Goal: Information Seeking & Learning: Learn about a topic

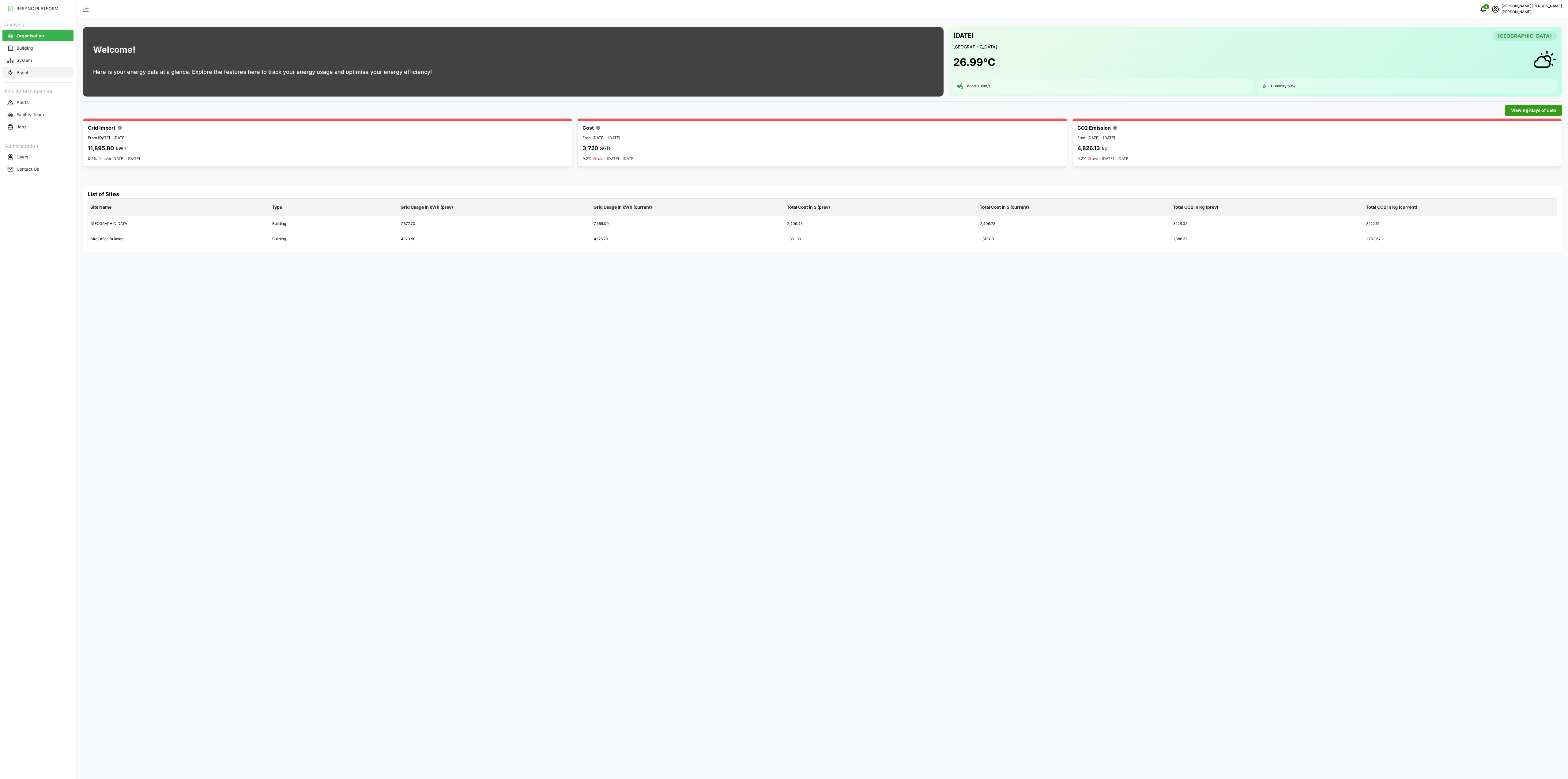
click at [42, 68] on button "Asset" at bounding box center [38, 72] width 71 height 11
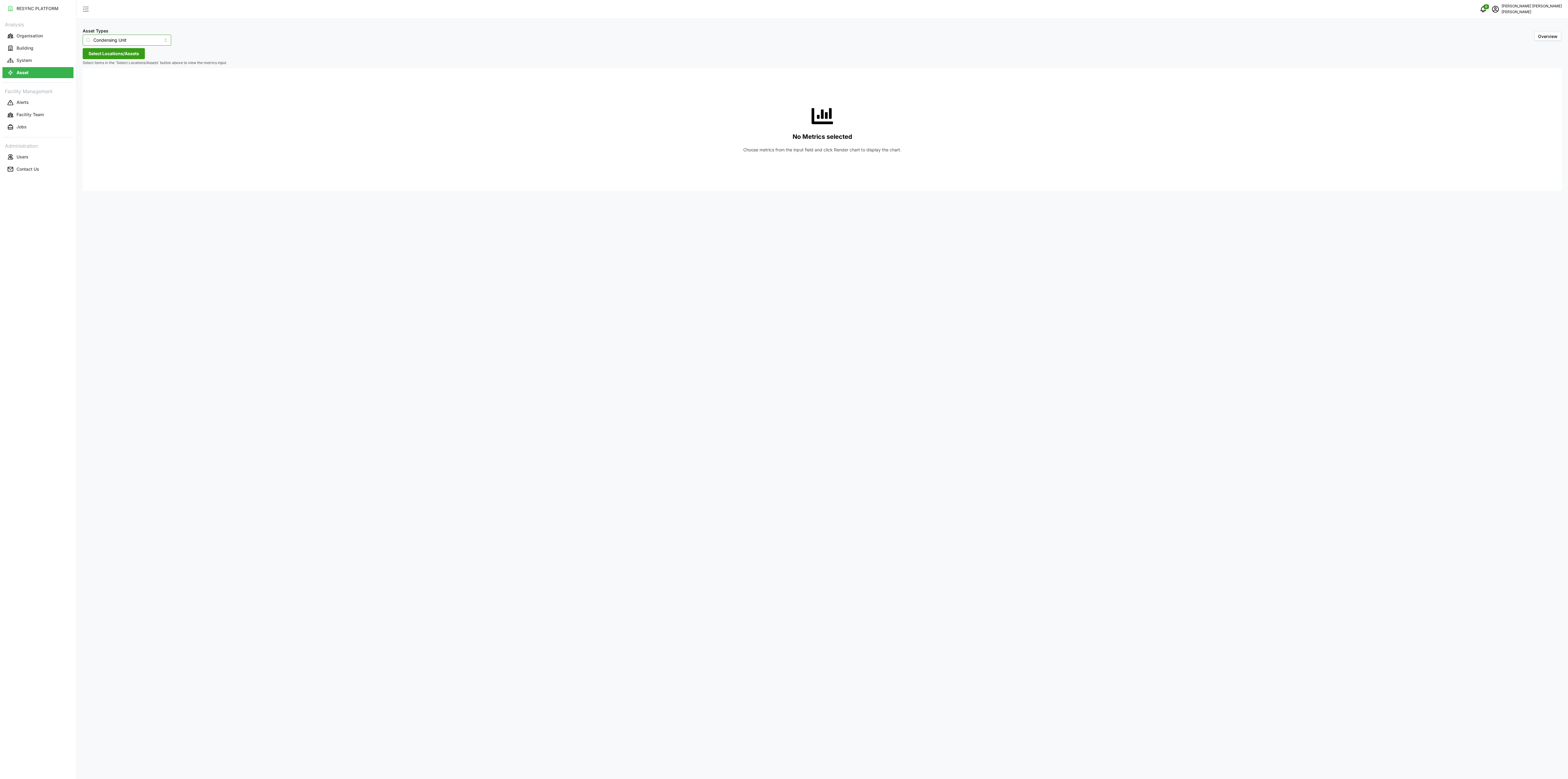
click at [161, 37] on input "Condensing Unit" at bounding box center [127, 40] width 88 height 11
click at [102, 79] on span "Electrical Meter" at bounding box center [102, 75] width 31 height 7
type input "Electrical Meter"
click at [139, 57] on span "Select Locations/Assets" at bounding box center [113, 53] width 51 height 10
click at [89, 80] on icon at bounding box center [91, 81] width 5 height 5
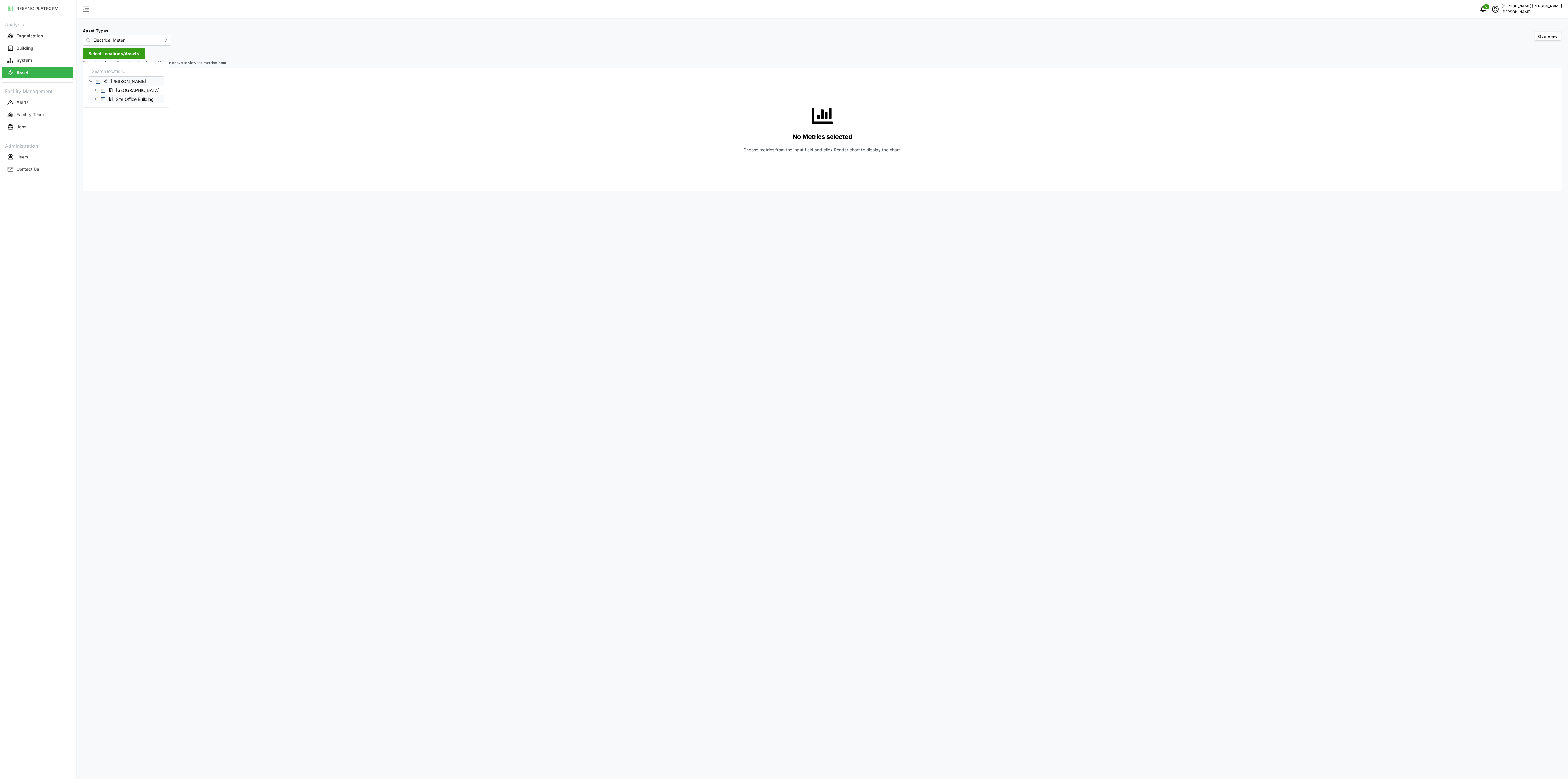
click at [96, 100] on icon at bounding box center [96, 99] width 5 height 5
click at [98, 106] on div "Level 1" at bounding box center [139, 108] width 102 height 9
click at [100, 109] on icon at bounding box center [100, 108] width 5 height 5
click at [105, 115] on icon at bounding box center [105, 116] width 5 height 5
click at [110, 144] on polyline at bounding box center [110, 143] width 1 height 2
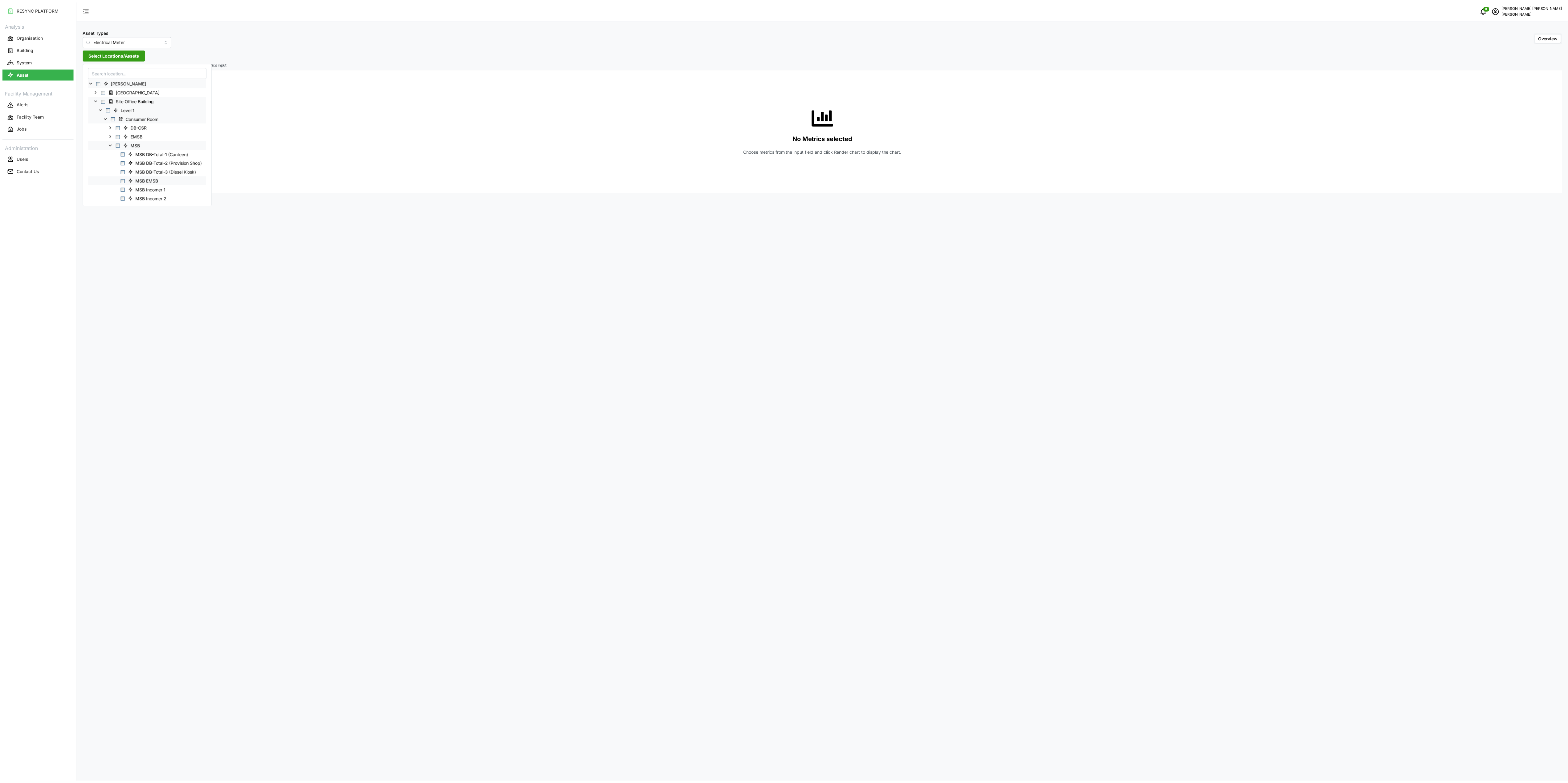
scroll to position [62, 0]
click at [121, 129] on span "Select MSB Incomer 1" at bounding box center [123, 127] width 4 height 4
click at [124, 134] on span "Select MSB Incomer 2" at bounding box center [123, 135] width 4 height 4
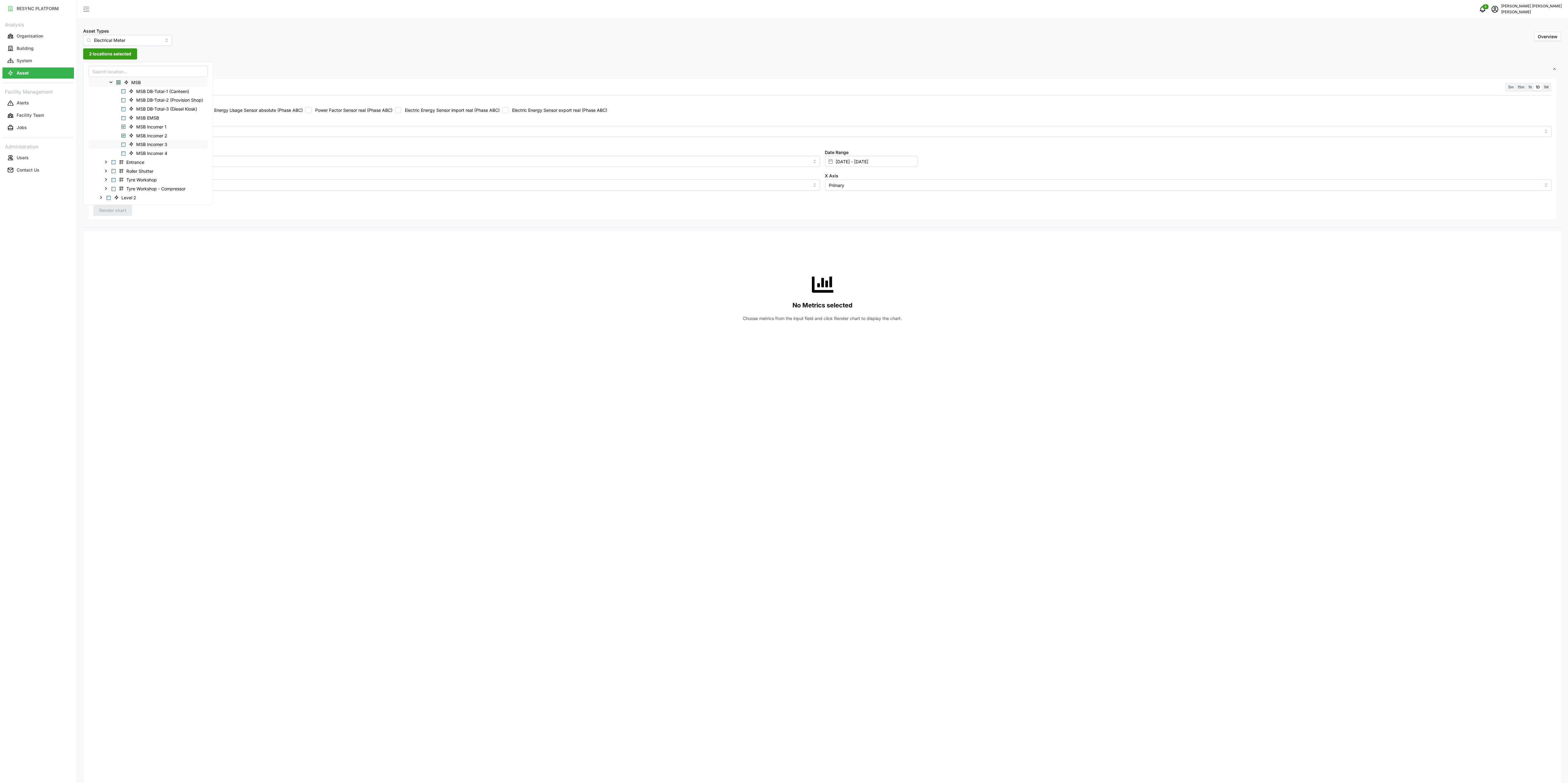
click at [123, 142] on div "MSB Incomer 3" at bounding box center [148, 144] width 119 height 9
click at [123, 143] on span "Select MSB Incomer 3" at bounding box center [123, 144] width 4 height 4
click at [124, 154] on span "Select MSB Incomer 4" at bounding box center [123, 153] width 4 height 4
click at [238, 298] on div "No Metrics selected Choose metrics from the input field and click Render chart …" at bounding box center [822, 297] width 1458 height 123
click at [428, 110] on label "Electric Energy Sensor import real (Phase ABC)" at bounding box center [450, 110] width 99 height 6
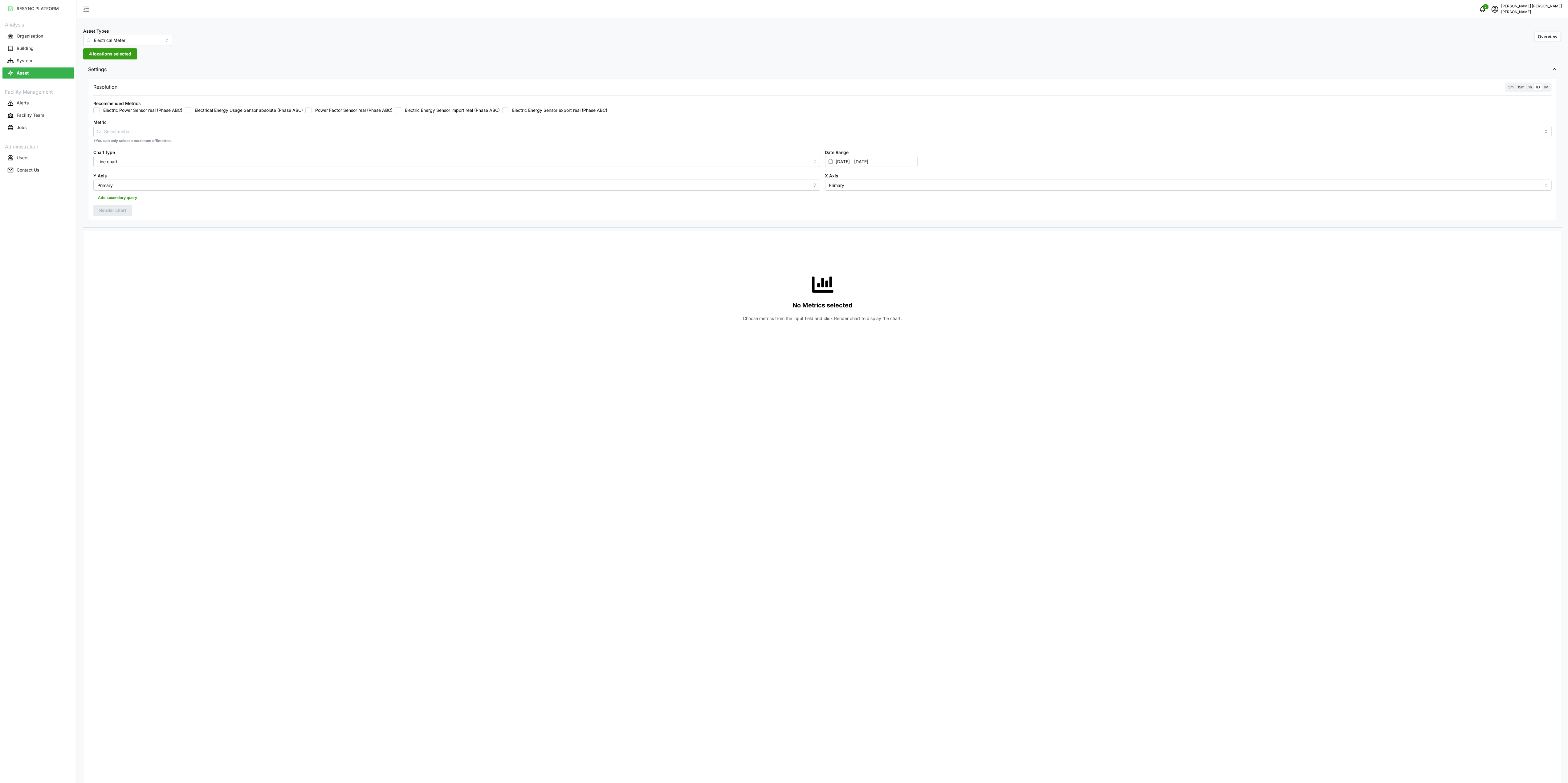
click at [401, 110] on input "Electric Energy Sensor import real (Phase ABC)" at bounding box center [398, 110] width 6 height 6
click at [130, 218] on div "Resolution 5m 15m 1h 1D 1M Recommended Metrics Electric Power Sensor real (Phas…" at bounding box center [823, 149] width 1469 height 141
click at [126, 211] on span "Render chart" at bounding box center [113, 210] width 27 height 10
click at [1530, 87] on span "1h" at bounding box center [1531, 87] width 4 height 5
click at [1526, 84] on input "1h" at bounding box center [1526, 84] width 0 height 0
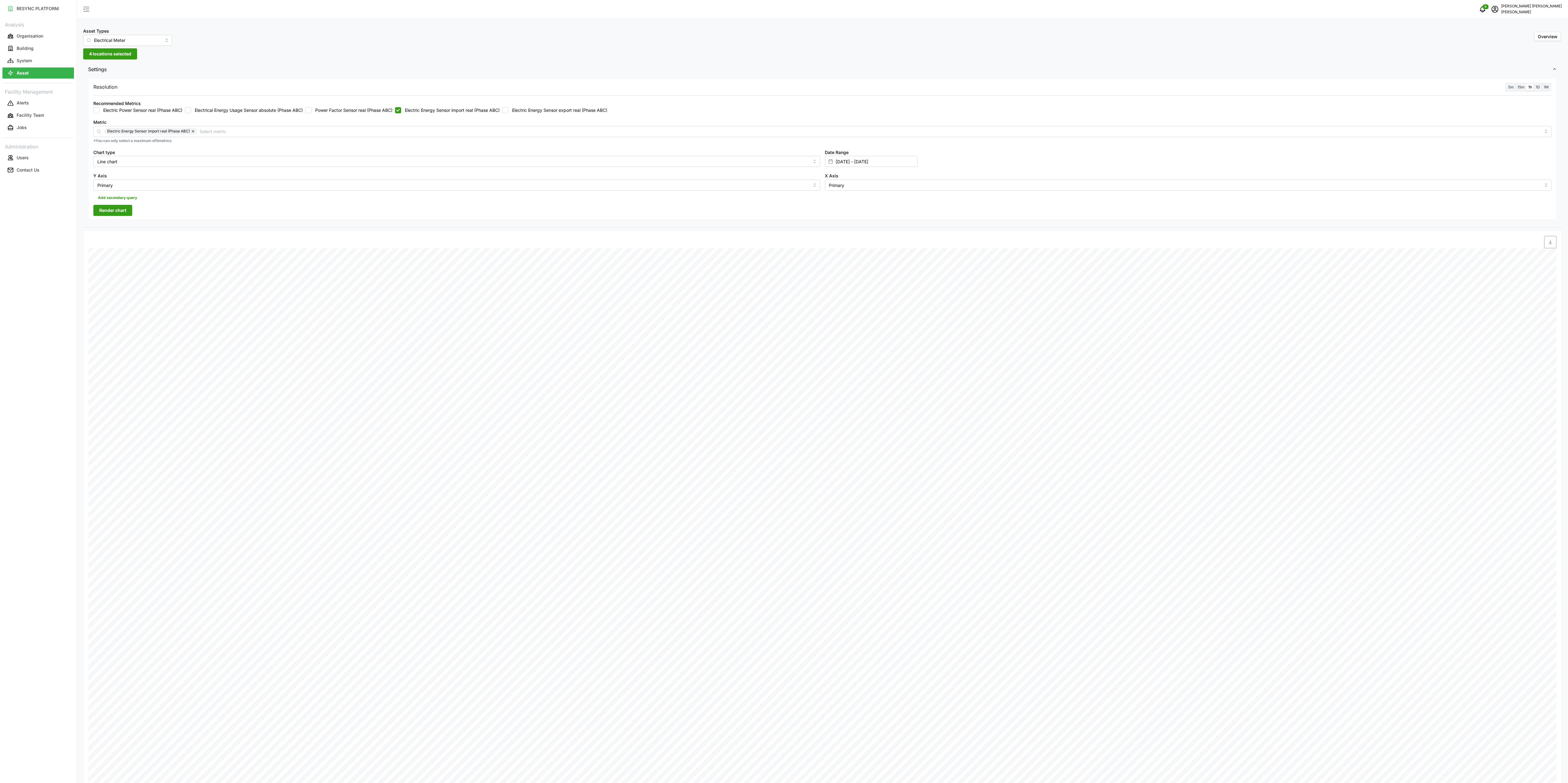
click at [118, 217] on div "Resolution 5m 15m 1h 1D 1M Recommended Metrics Electric Power Sensor real (Phas…" at bounding box center [823, 149] width 1469 height 141
click at [121, 215] on span "Render chart" at bounding box center [113, 210] width 27 height 10
click at [1556, 241] on button "button" at bounding box center [1551, 242] width 12 height 12
drag, startPoint x: 433, startPoint y: 110, endPoint x: 440, endPoint y: 112, distance: 7.3
click at [434, 110] on label "Electric Energy Sensor import real (Phase ABC)" at bounding box center [450, 110] width 99 height 6
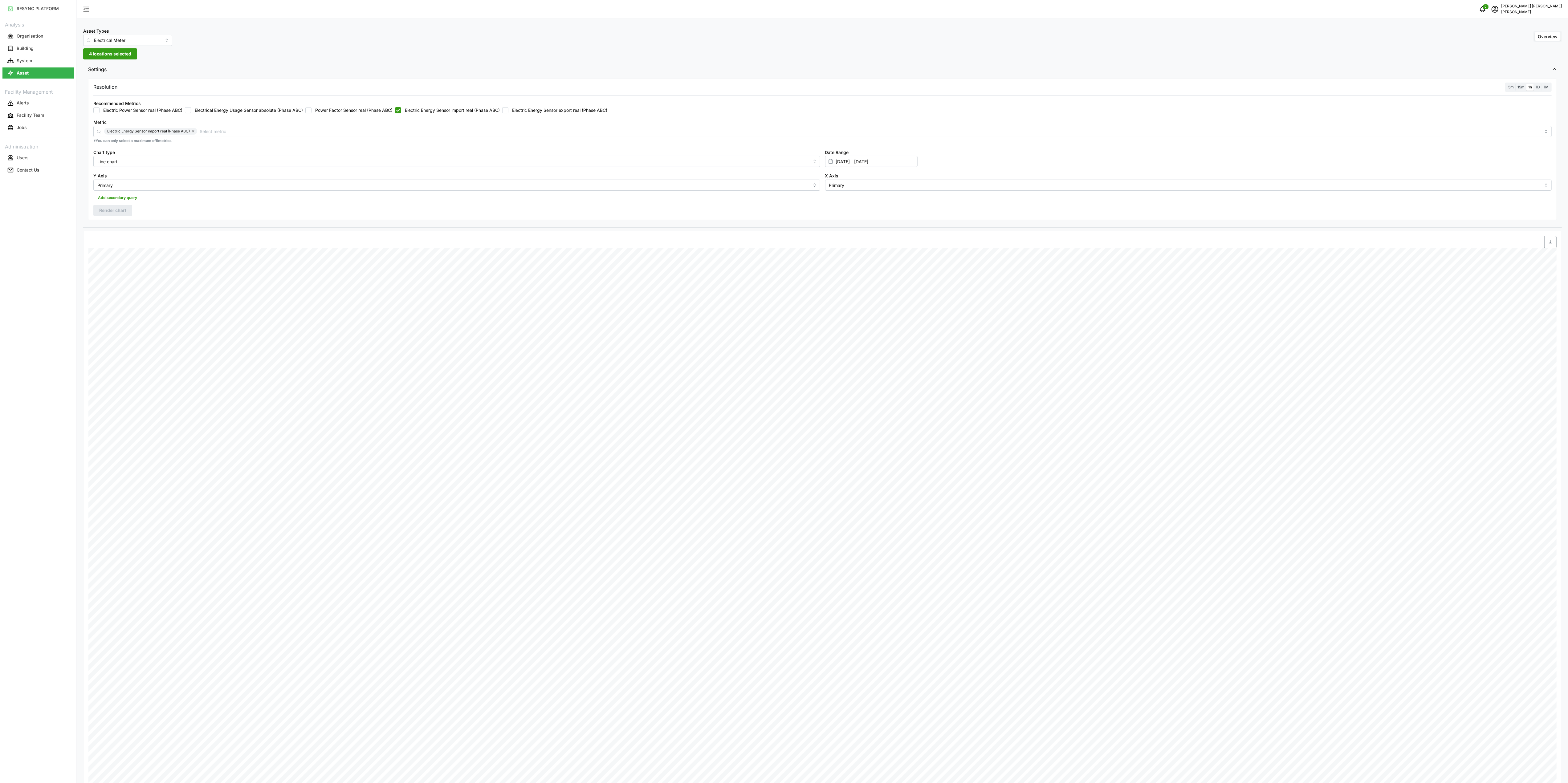
click at [412, 113] on label "Electric Energy Sensor import real (Phase ABC)" at bounding box center [450, 110] width 99 height 6
click at [401, 113] on input "Electric Energy Sensor import real (Phase ABC)" at bounding box center [398, 110] width 6 height 6
checkbox input "false"
click at [527, 114] on div "Recommended Metrics Electric Power Sensor real (Phase ABC) Electrical Energy Us…" at bounding box center [822, 106] width 1463 height 19
click at [527, 113] on div "Recommended Metrics Electric Power Sensor real (Phase ABC) Electrical Energy Us…" at bounding box center [822, 106] width 1463 height 19
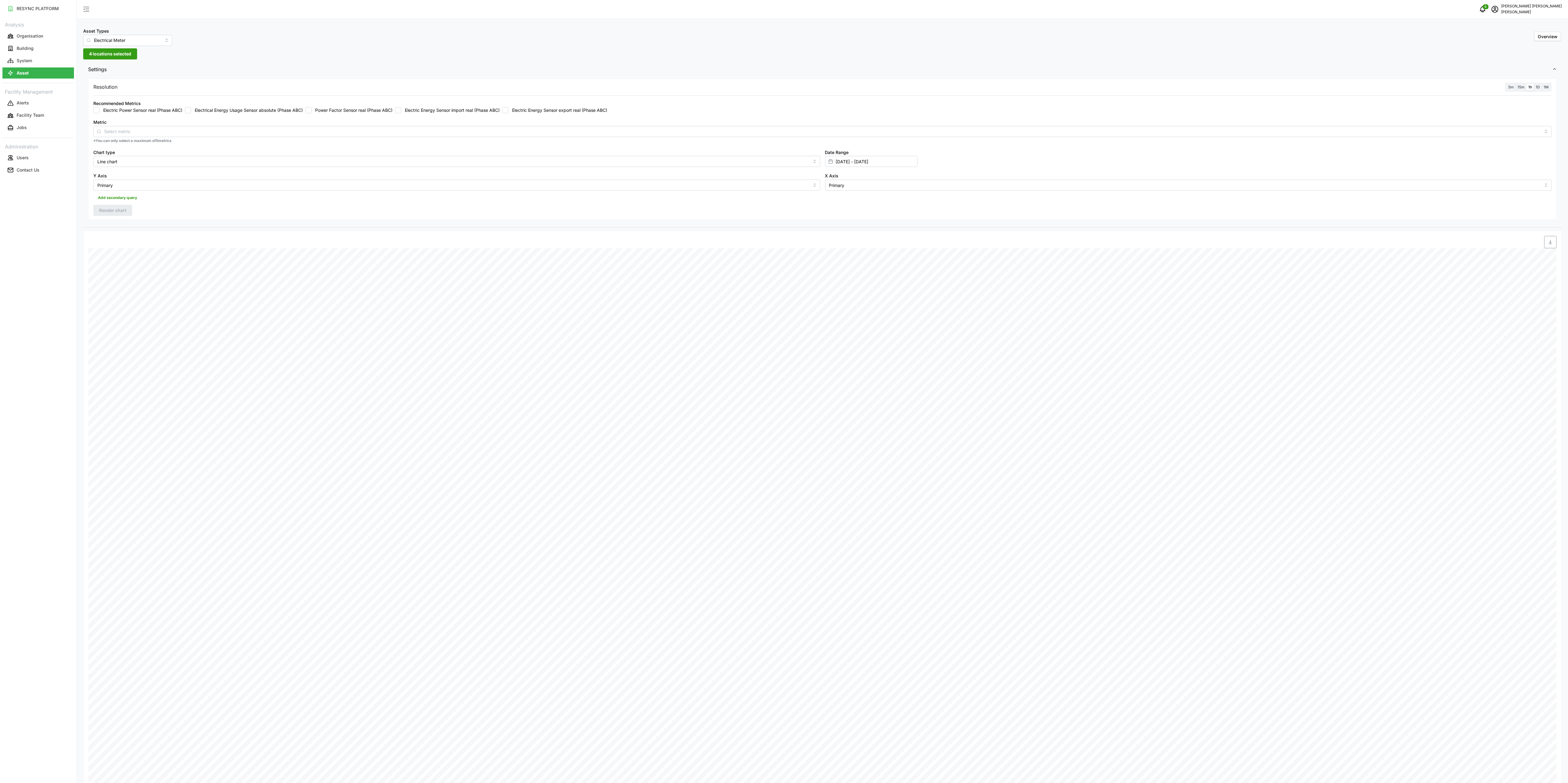
click at [518, 114] on div "Recommended Metrics Electric Power Sensor real (Phase ABC) Electrical Energy Us…" at bounding box center [822, 106] width 1463 height 19
click at [514, 109] on label "Electric Energy Sensor export real (Phase ABC)" at bounding box center [558, 110] width 99 height 6
click at [508, 109] on input "Electric Energy Sensor export real (Phase ABC)" at bounding box center [505, 110] width 6 height 6
checkbox input "true"
click at [127, 213] on button "Render chart" at bounding box center [112, 211] width 39 height 11
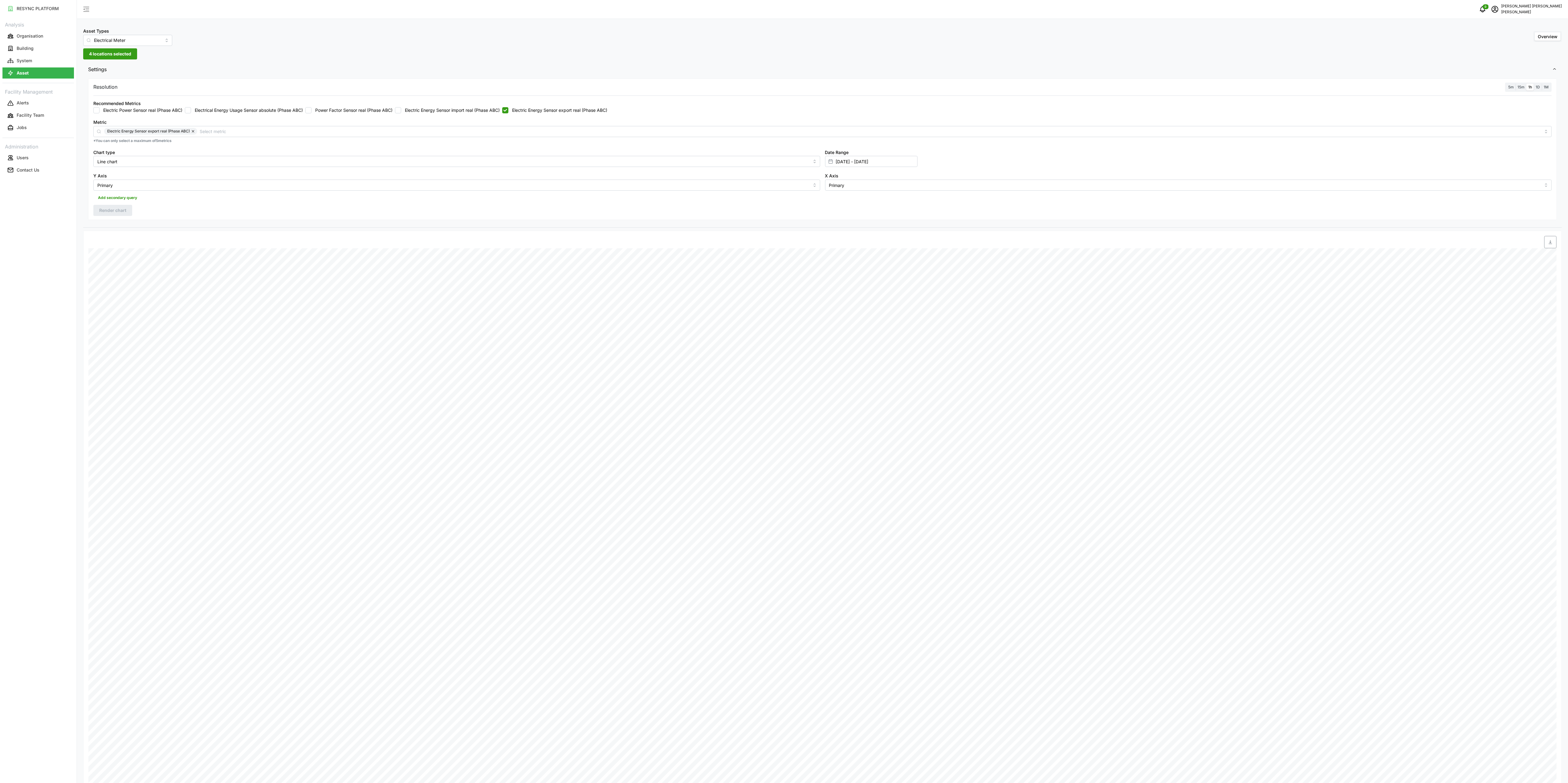
click at [1553, 245] on span "button" at bounding box center [1550, 242] width 12 height 12
click at [847, 157] on input "[DATE] - [DATE]" at bounding box center [871, 162] width 92 height 11
click at [837, 248] on button "11" at bounding box center [839, 246] width 11 height 11
type input "[DATE] - [DATE]"
type input "[DATE]"
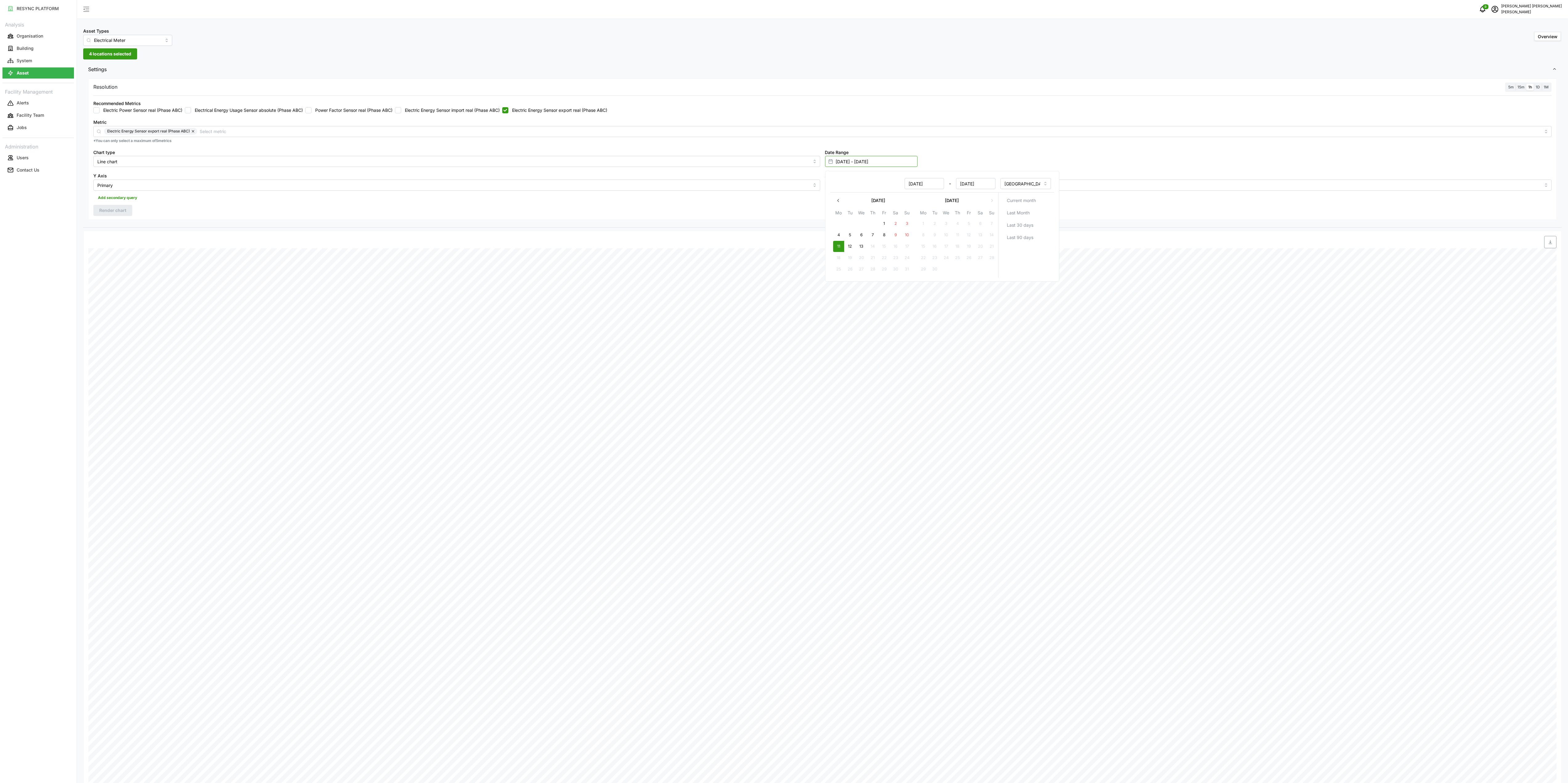
click at [872, 158] on input "[DATE] - [DATE]" at bounding box center [871, 162] width 92 height 11
click at [842, 247] on button "11" at bounding box center [839, 246] width 11 height 11
type input "[DATE] - [DATE]"
type input "[DATE]"
click at [780, 220] on div "Resolution 5m 15m 1h 1D 1M Recommended Metrics Electric Power Sensor real (Phas…" at bounding box center [823, 149] width 1469 height 141
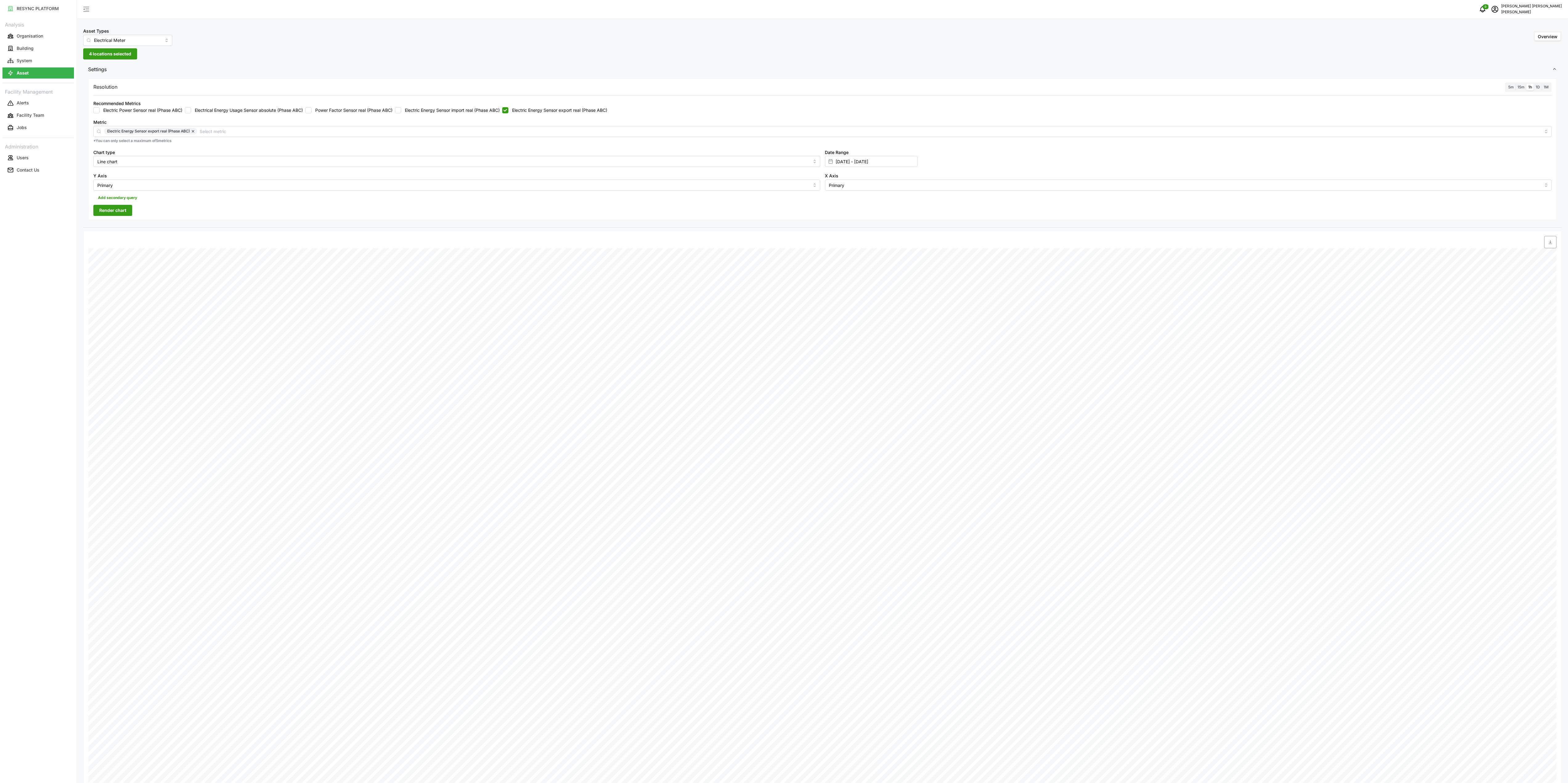
click at [535, 110] on label "Electric Energy Sensor export real (Phase ABC)" at bounding box center [558, 110] width 99 height 6
click at [508, 110] on input "Electric Energy Sensor export real (Phase ABC)" at bounding box center [505, 110] width 6 height 6
checkbox input "false"
click at [450, 111] on label "Electric Energy Sensor import real (Phase ABC)" at bounding box center [450, 110] width 99 height 6
click at [401, 111] on input "Electric Energy Sensor import real (Phase ABC)" at bounding box center [398, 110] width 6 height 6
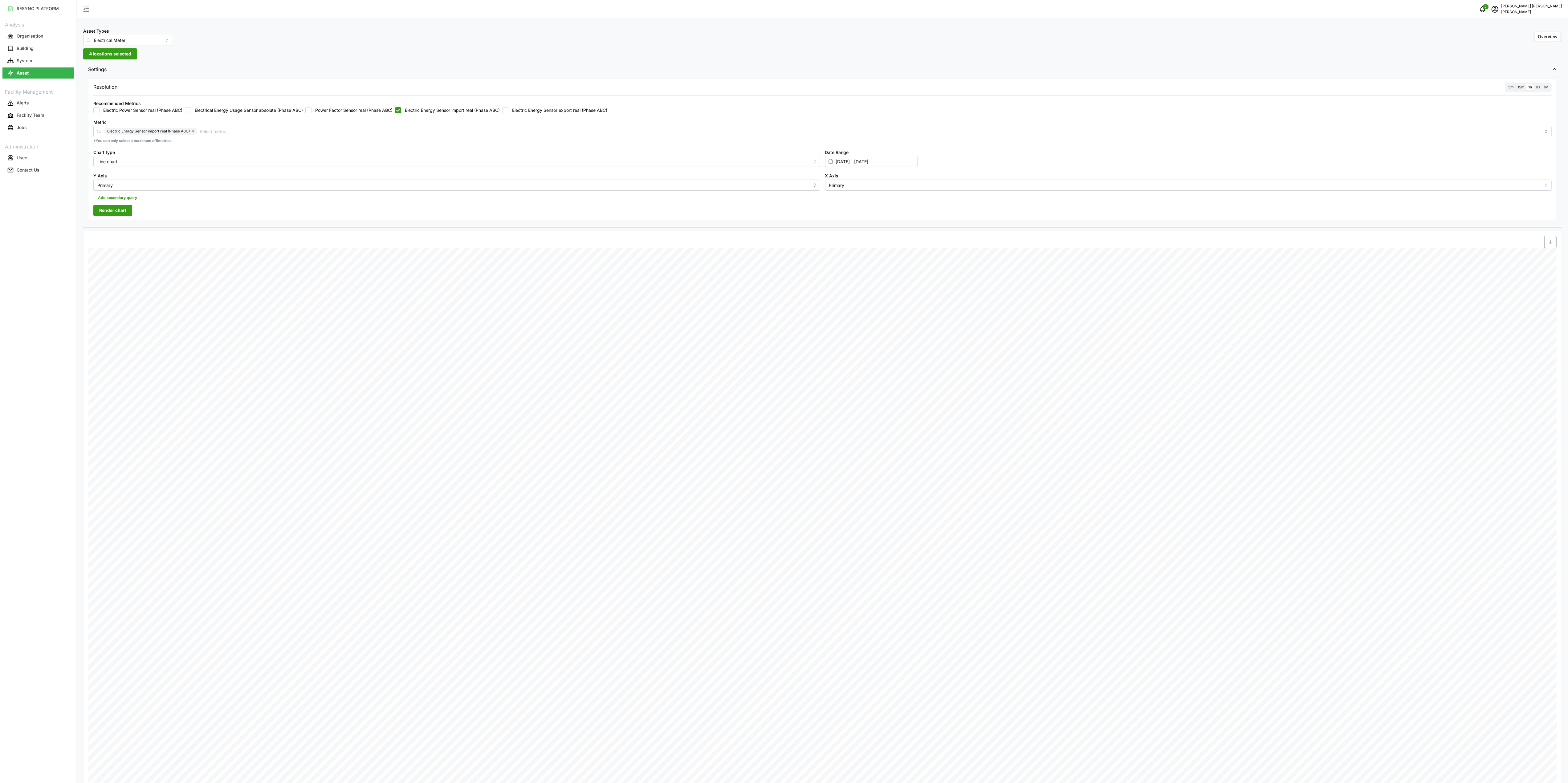
click at [133, 212] on div "Resolution 5m 15m 1h 1D 1M Recommended Metrics Electric Power Sensor real (Phas…" at bounding box center [823, 149] width 1469 height 141
click at [118, 212] on span "Render chart" at bounding box center [113, 210] width 27 height 10
click at [1547, 241] on span "button" at bounding box center [1550, 242] width 12 height 12
drag, startPoint x: 430, startPoint y: 113, endPoint x: 492, endPoint y: 113, distance: 62.0
click at [431, 113] on label "Electric Energy Sensor import real (Phase ABC)" at bounding box center [450, 110] width 99 height 6
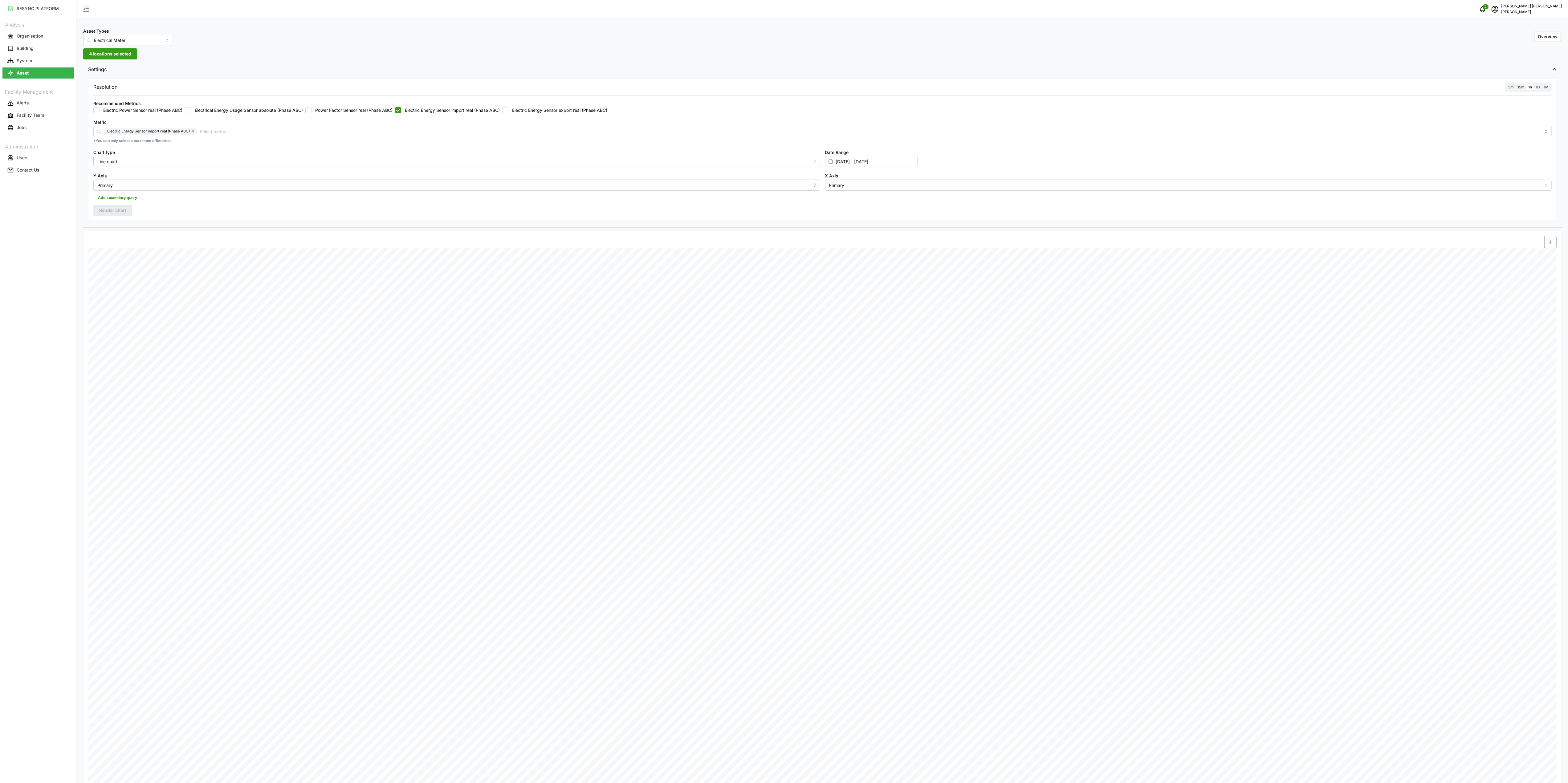
click at [401, 113] on input "Electric Energy Sensor import real (Phase ABC)" at bounding box center [398, 110] width 6 height 6
checkbox input "false"
click at [536, 113] on label "Electric Energy Sensor export real (Phase ABC)" at bounding box center [558, 110] width 99 height 6
click at [523, 110] on label "Electric Energy Sensor export real (Phase ABC)" at bounding box center [558, 110] width 99 height 6
click at [508, 110] on input "Electric Energy Sensor export real (Phase ABC)" at bounding box center [505, 110] width 6 height 6
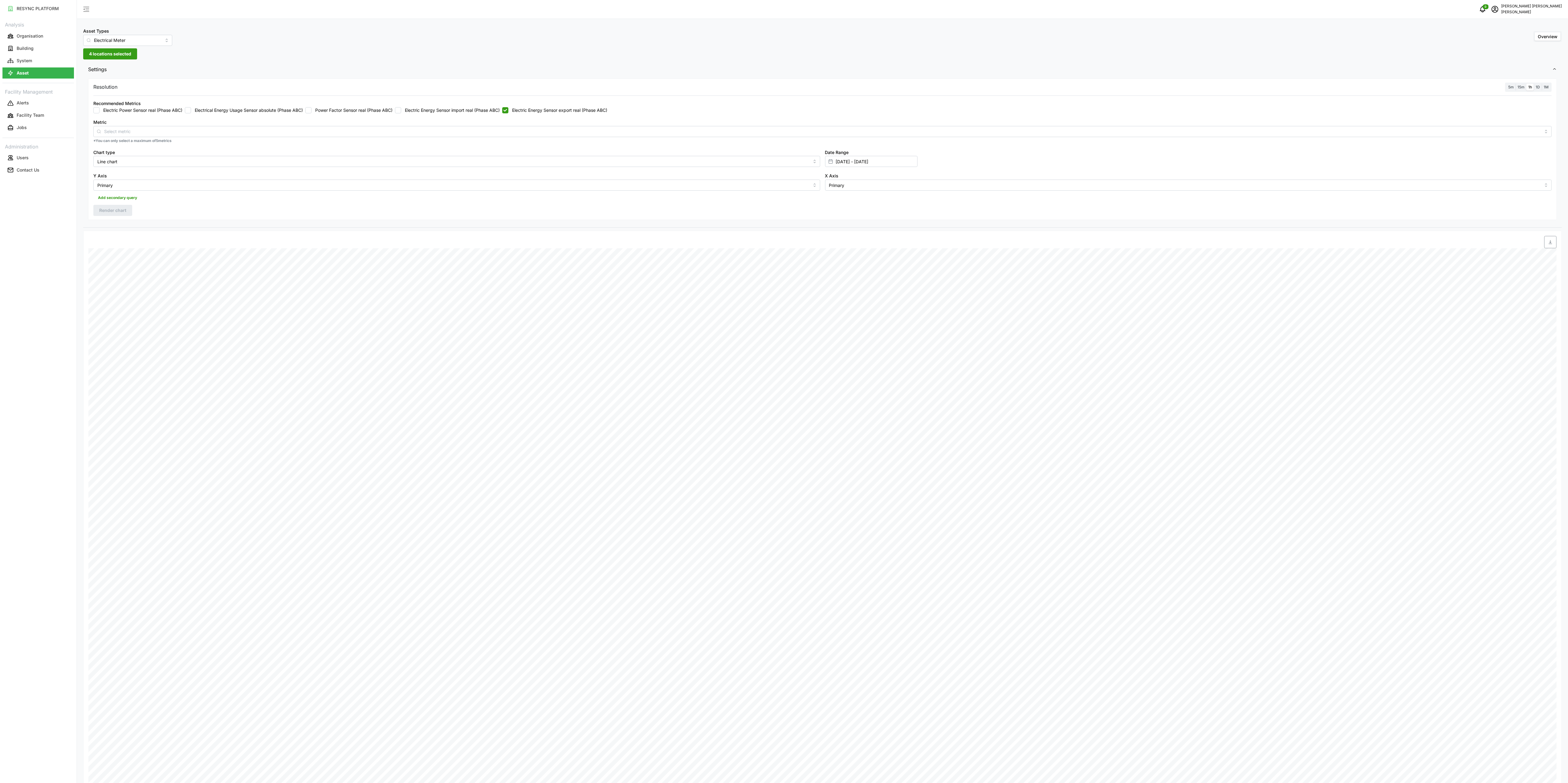
checkbox input "true"
click at [123, 215] on span "Render chart" at bounding box center [113, 210] width 27 height 10
drag, startPoint x: 1552, startPoint y: 244, endPoint x: 1518, endPoint y: 241, distance: 34.1
click at [1551, 244] on icon "button" at bounding box center [1551, 242] width 5 height 5
